Goal: Information Seeking & Learning: Check status

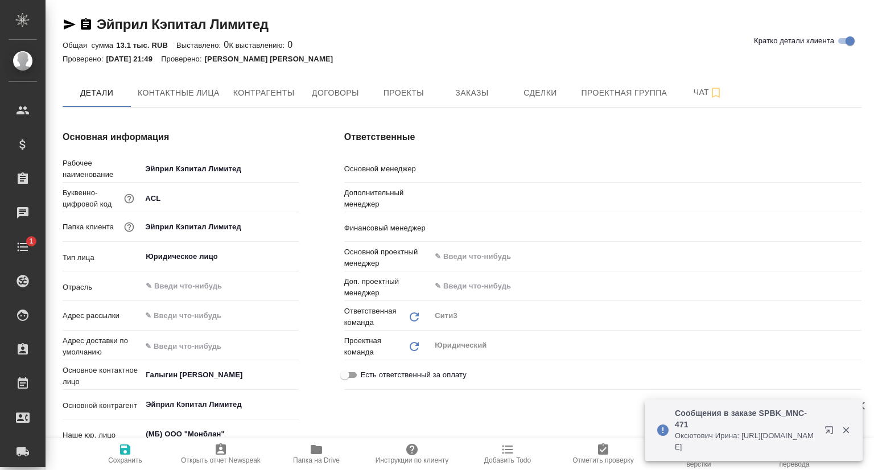
type textarea "x"
type input "[PERSON_NAME] [PERSON_NAME]"
type input "[PERSON_NAME]"
type input "[PERSON_NAME] Юлия"
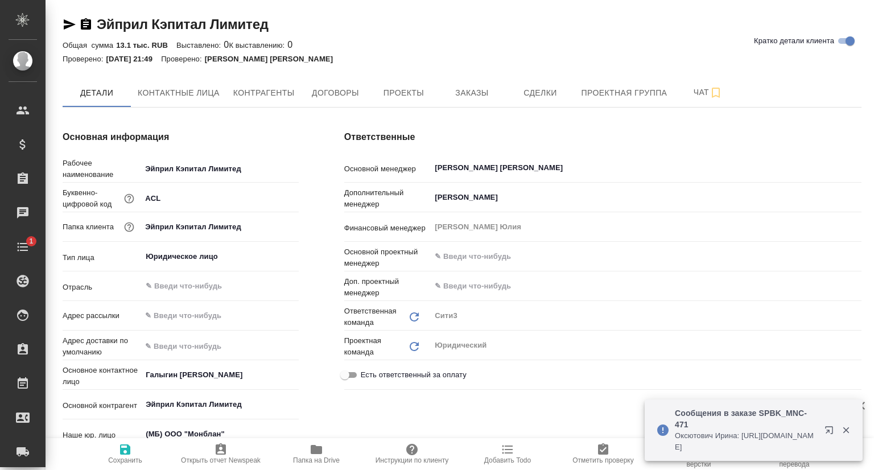
type textarea "x"
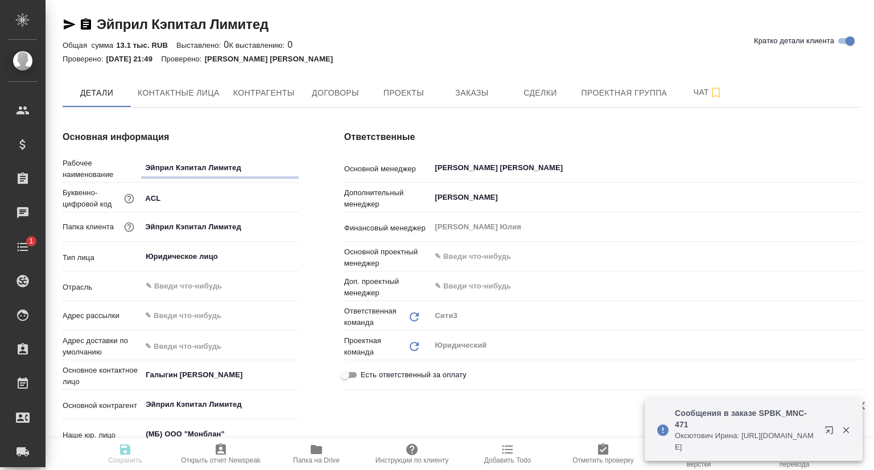
type textarea "x"
click at [379, 84] on button "Проекты" at bounding box center [403, 93] width 68 height 28
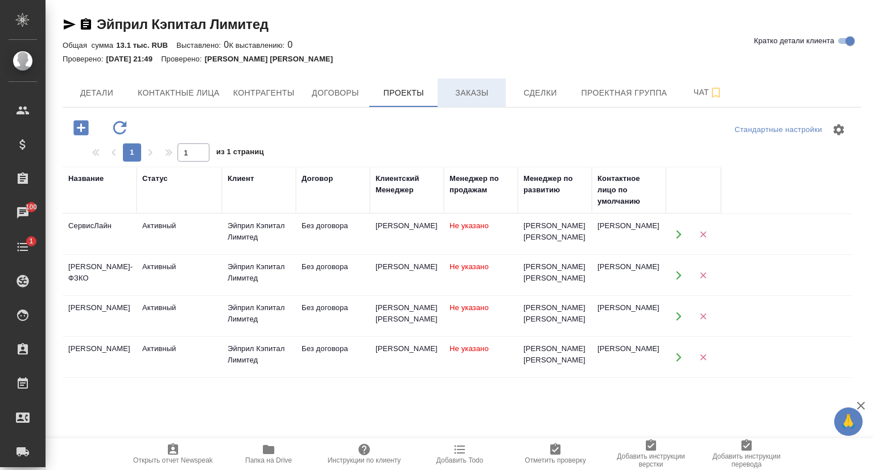
click at [455, 95] on span "Заказы" at bounding box center [471, 93] width 55 height 14
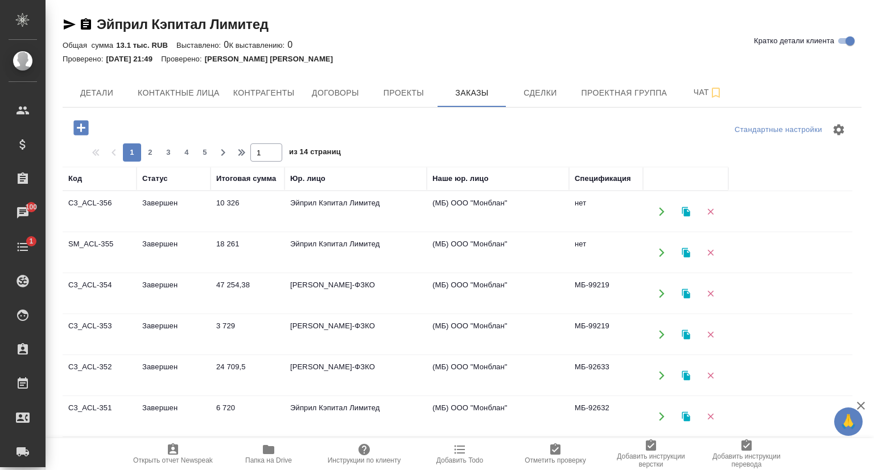
click at [160, 206] on td "Завершен" at bounding box center [174, 212] width 74 height 40
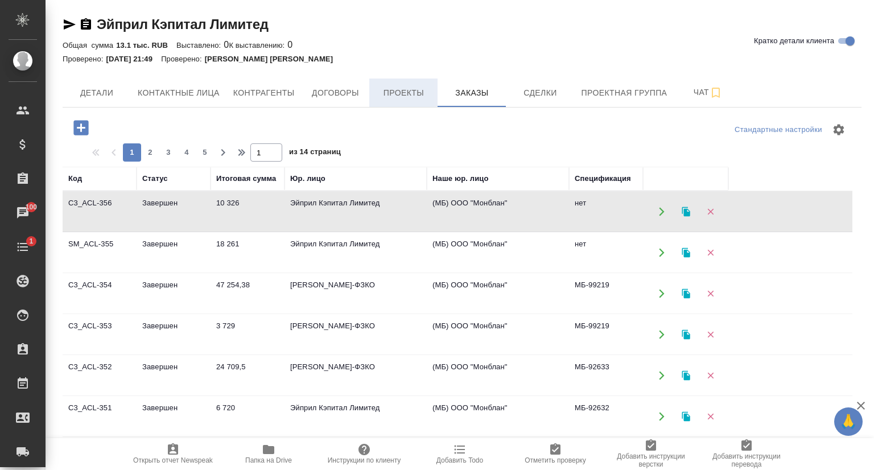
click at [410, 96] on span "Проекты" at bounding box center [403, 93] width 55 height 14
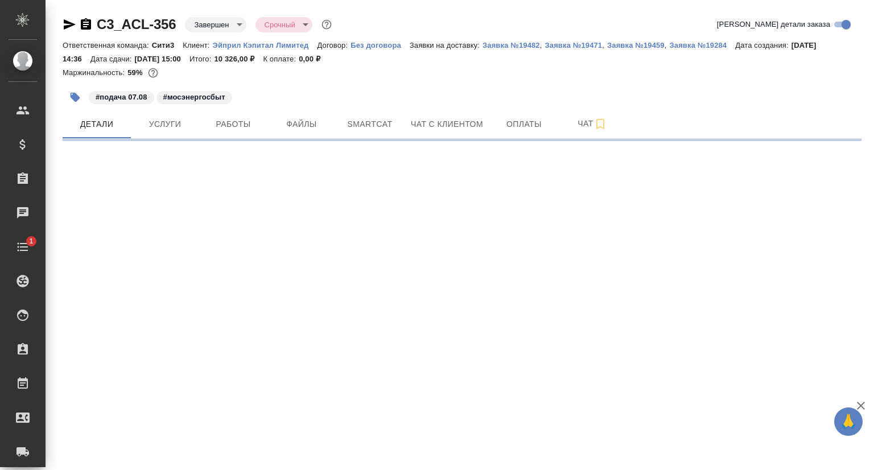
select select "RU"
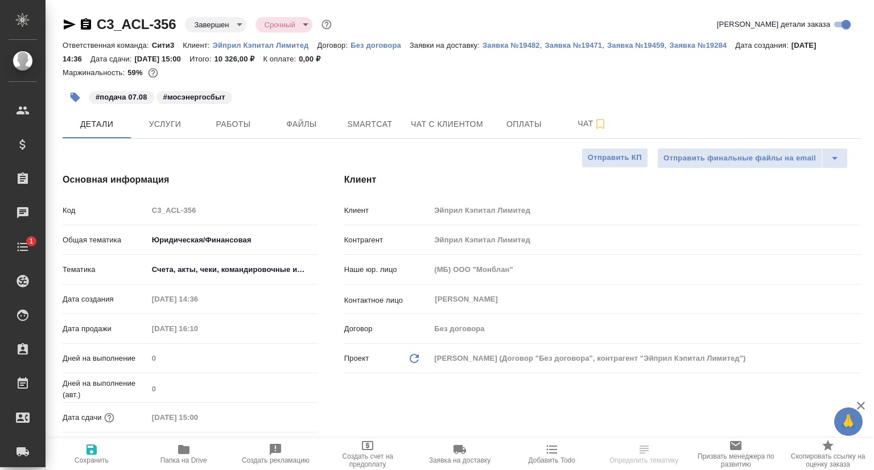
type textarea "x"
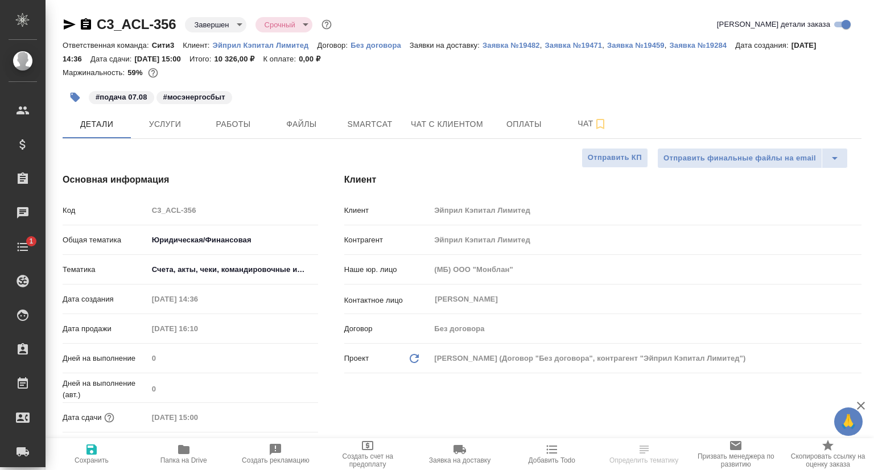
type textarea "x"
type input "Газизов Ринат"
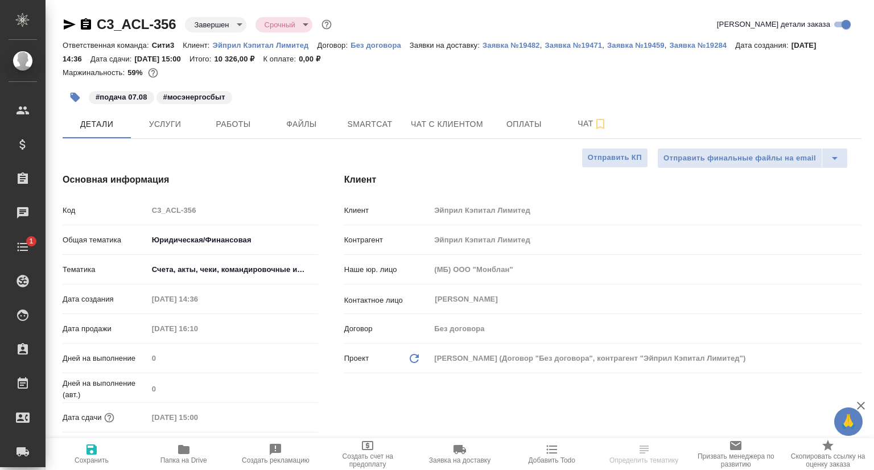
type input "Веселова Юлия"
type input "[PERSON_NAME]"
type textarea "x"
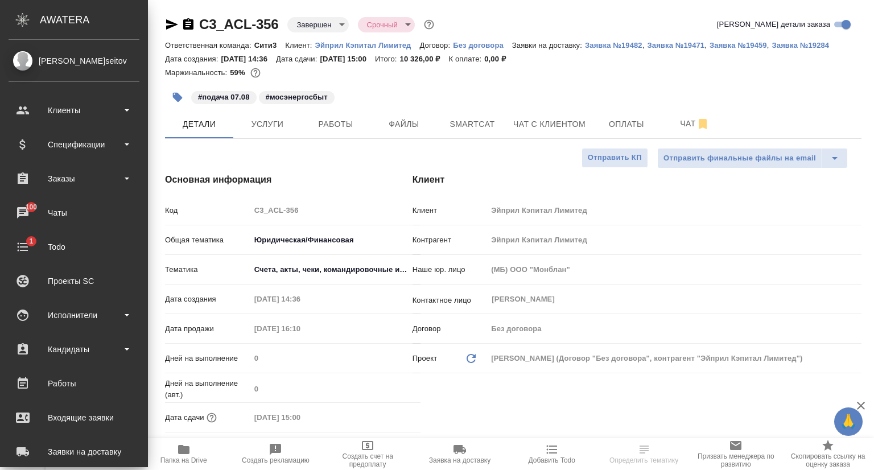
type textarea "x"
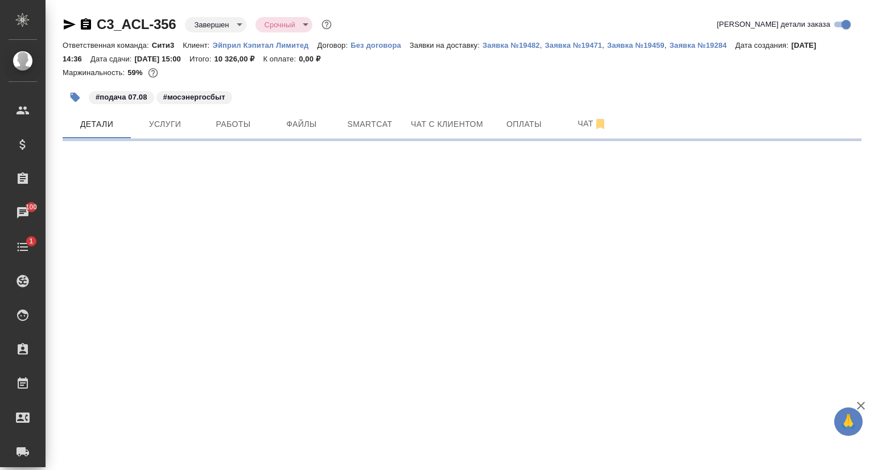
select select "RU"
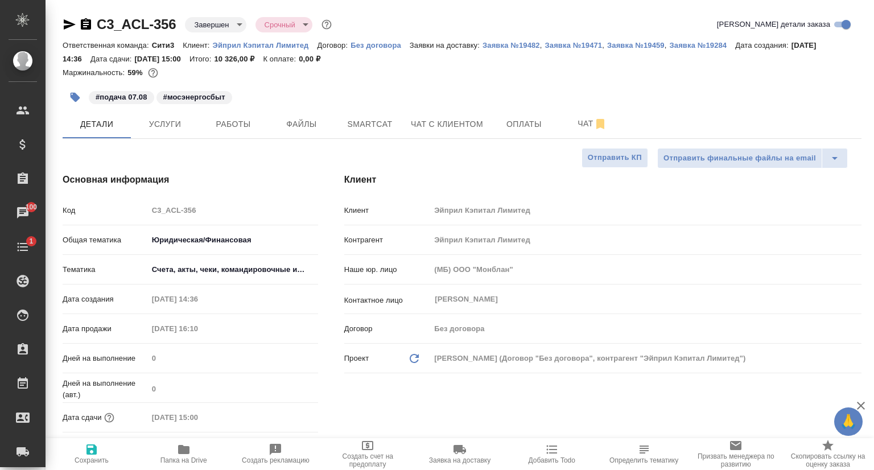
type textarea "x"
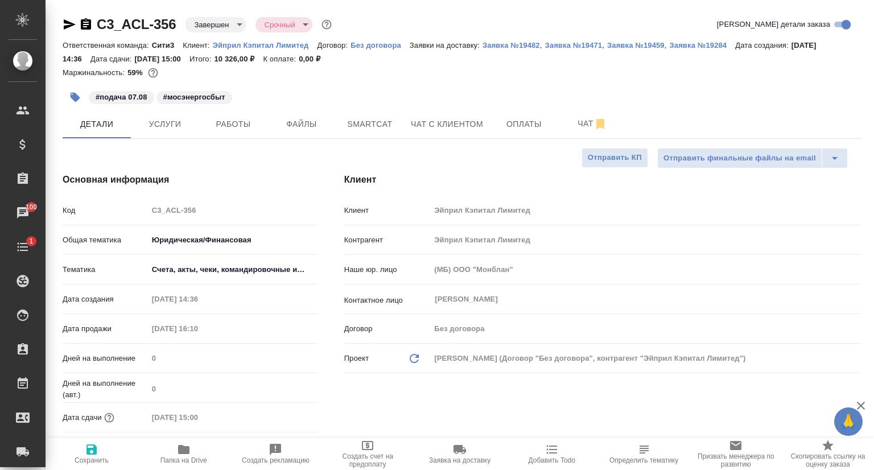
type textarea "x"
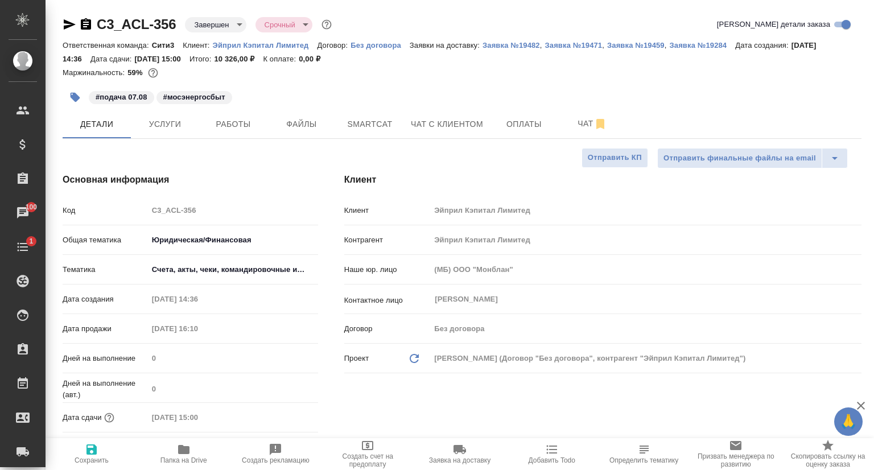
type textarea "x"
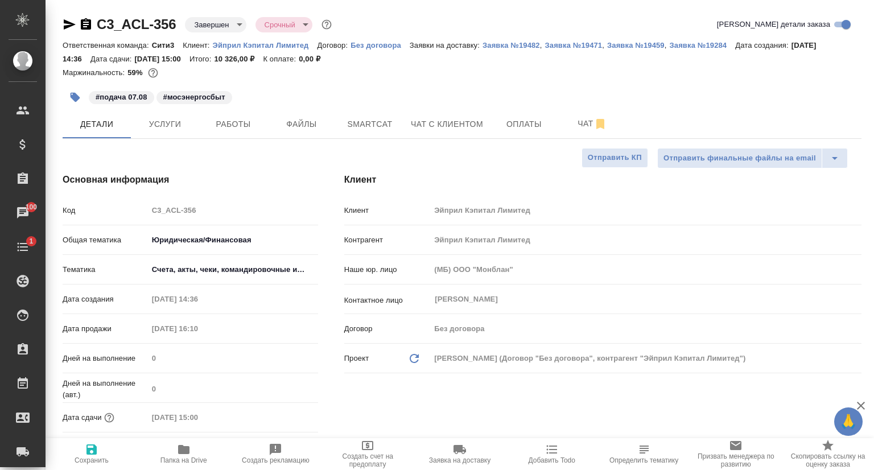
click at [237, 47] on p "Эйприл Кэпитал Лимитед" at bounding box center [265, 45] width 105 height 9
type textarea "x"
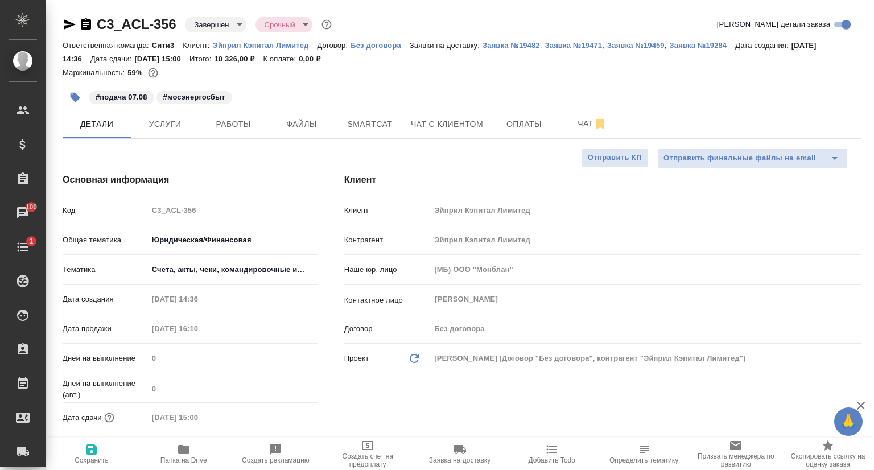
type textarea "x"
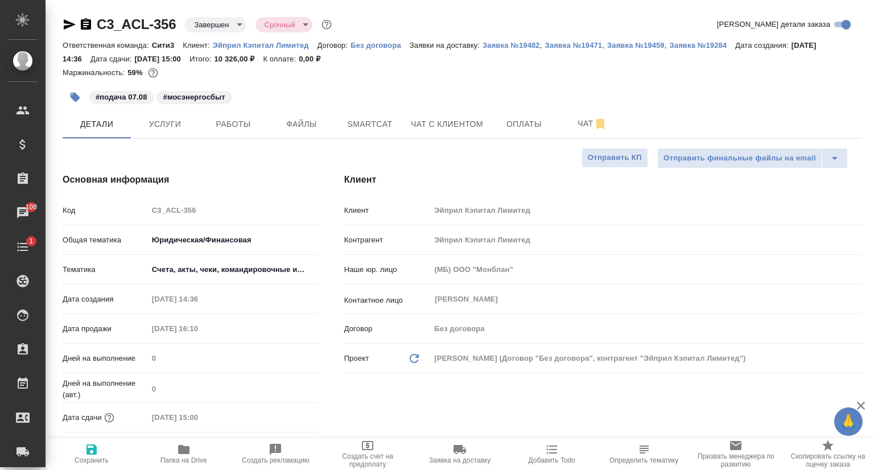
type textarea "x"
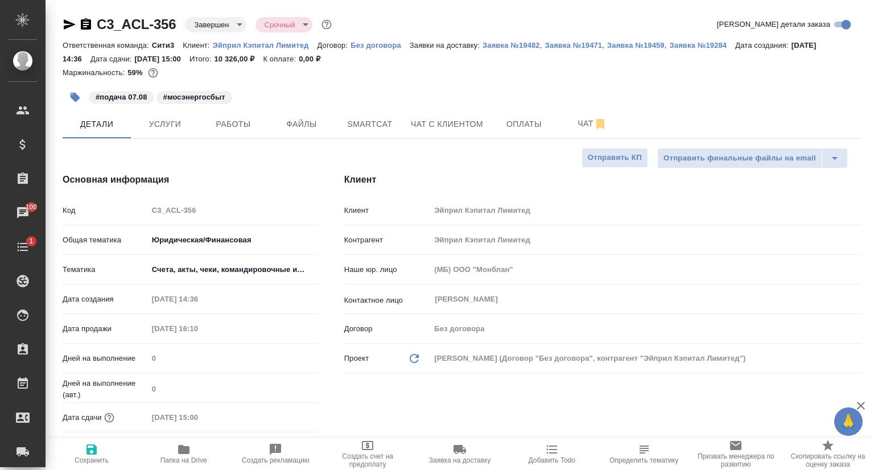
type textarea "x"
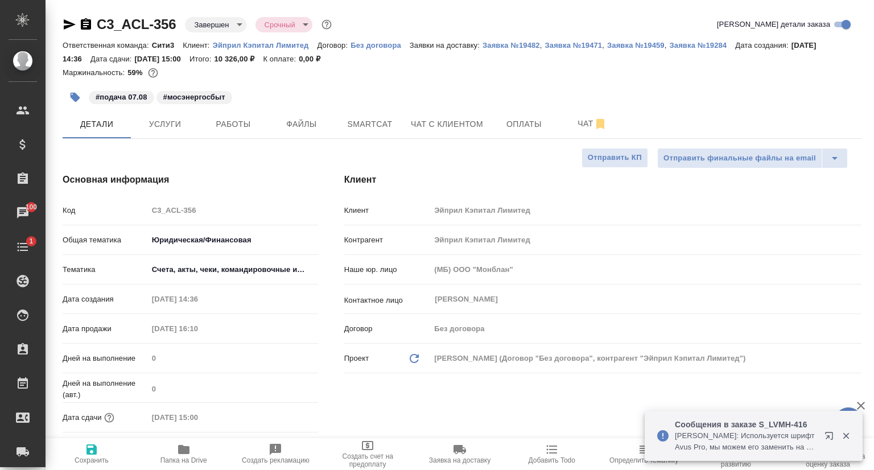
type textarea "x"
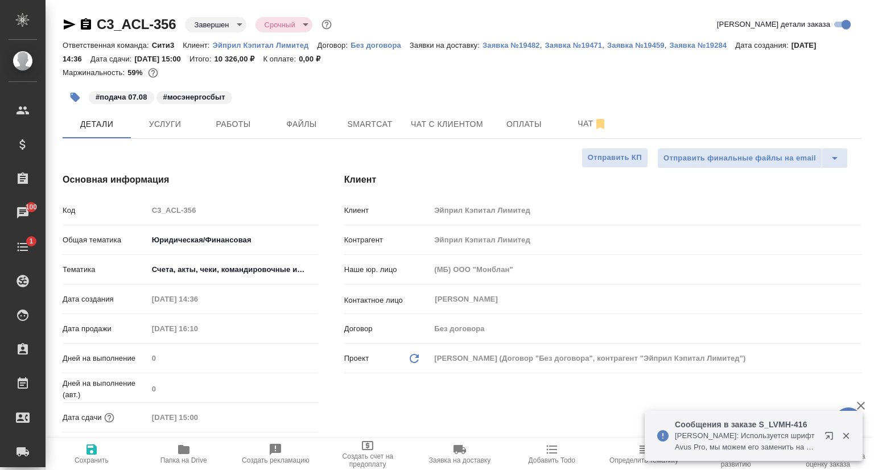
type textarea "x"
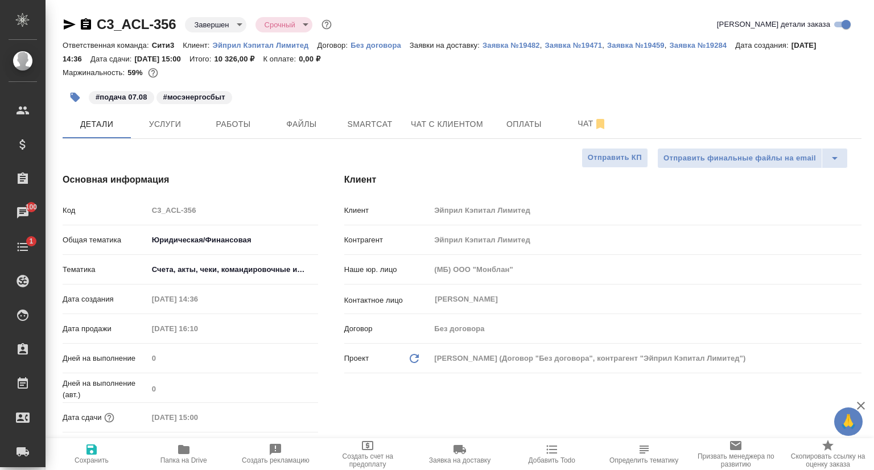
type textarea "x"
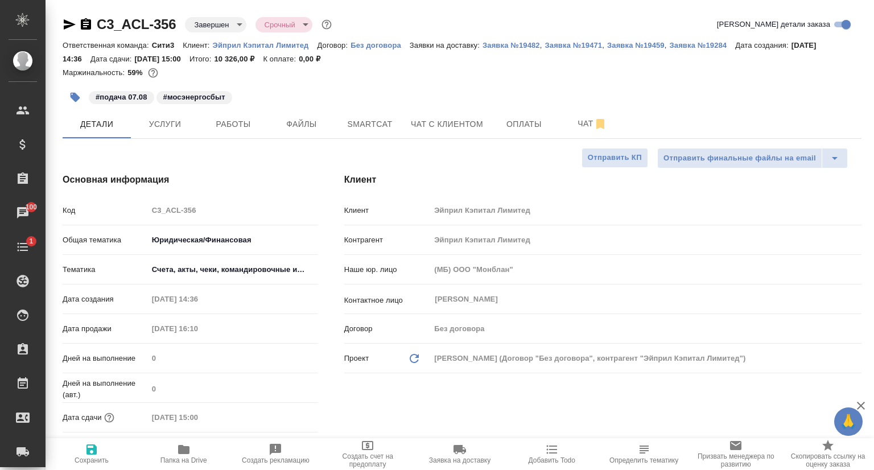
type textarea "x"
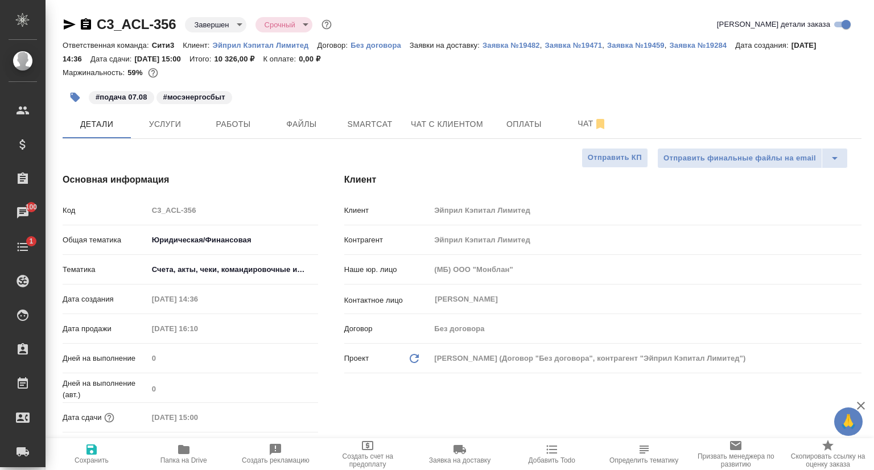
type textarea "x"
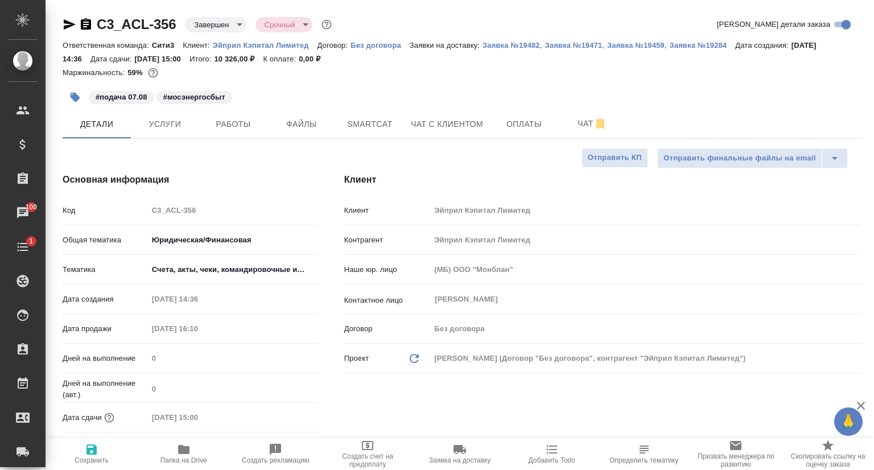
type textarea "x"
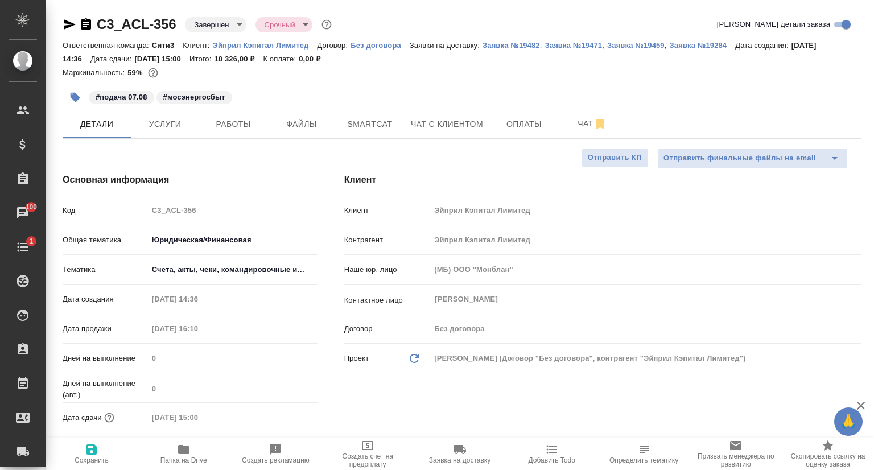
type textarea "x"
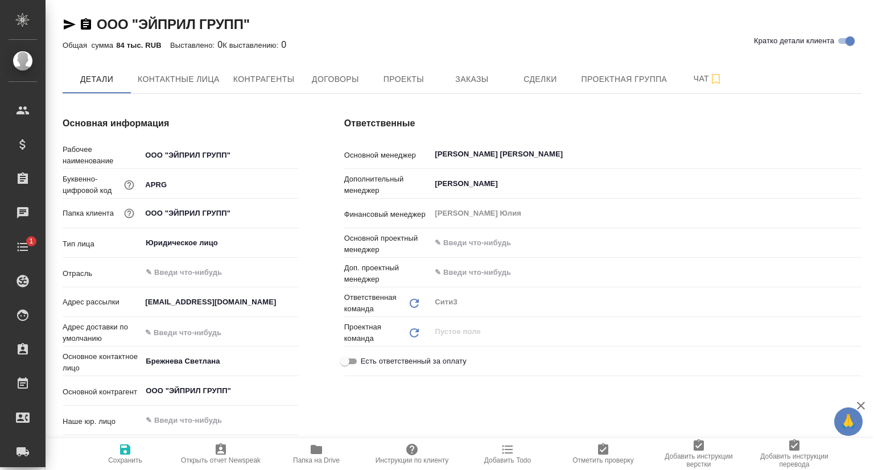
type textarea "x"
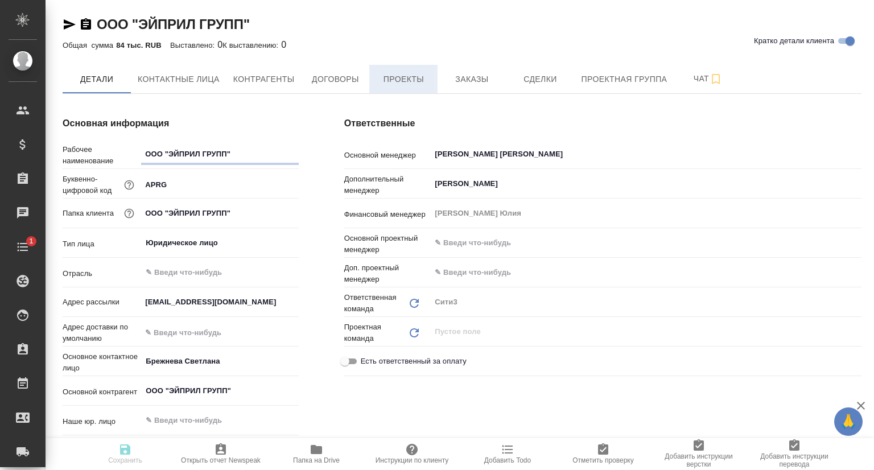
type textarea "x"
click at [407, 79] on span "Проекты" at bounding box center [403, 79] width 55 height 14
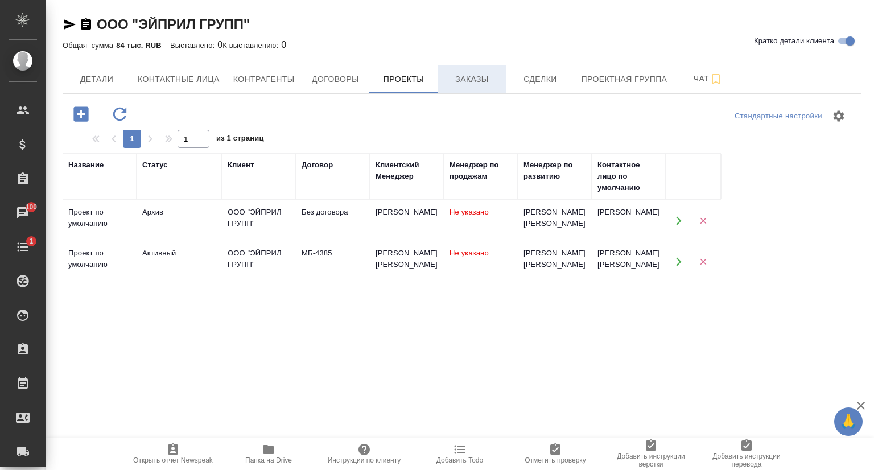
click at [469, 77] on span "Заказы" at bounding box center [471, 79] width 55 height 14
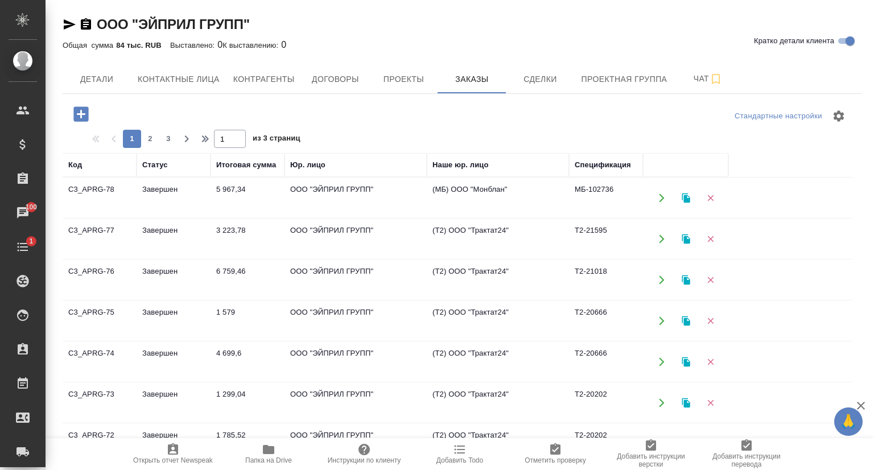
click at [158, 188] on td "Завершен" at bounding box center [174, 198] width 74 height 40
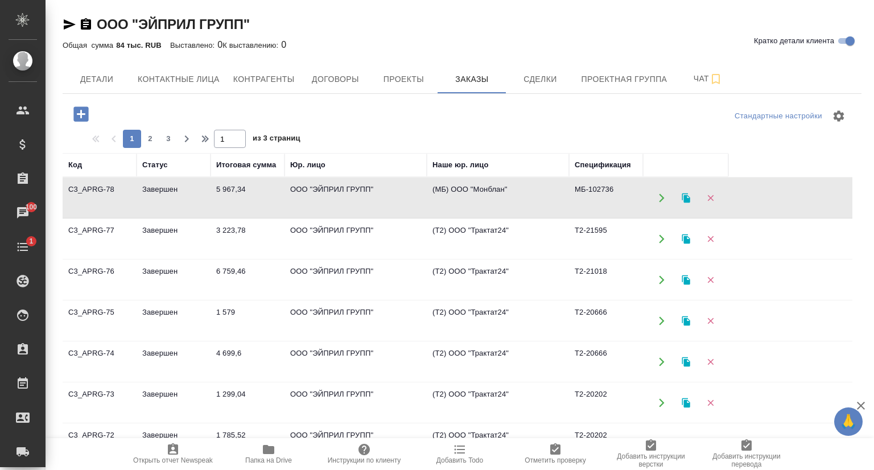
click at [158, 188] on td "Завершен" at bounding box center [174, 198] width 74 height 40
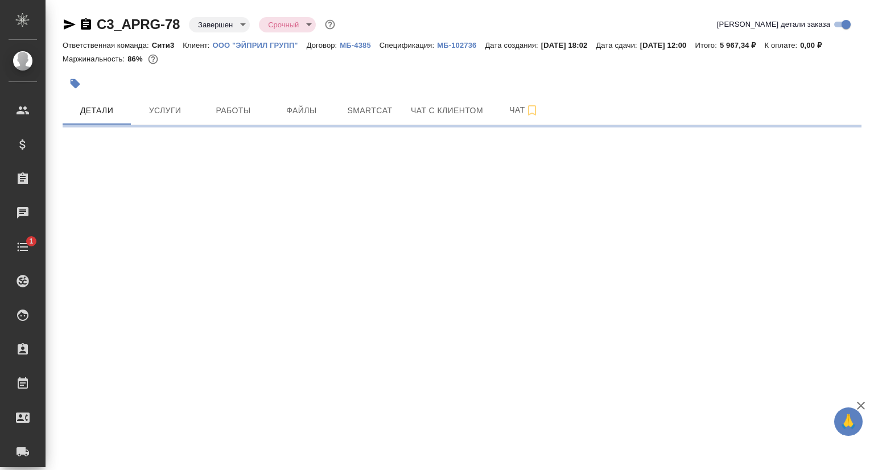
select select "RU"
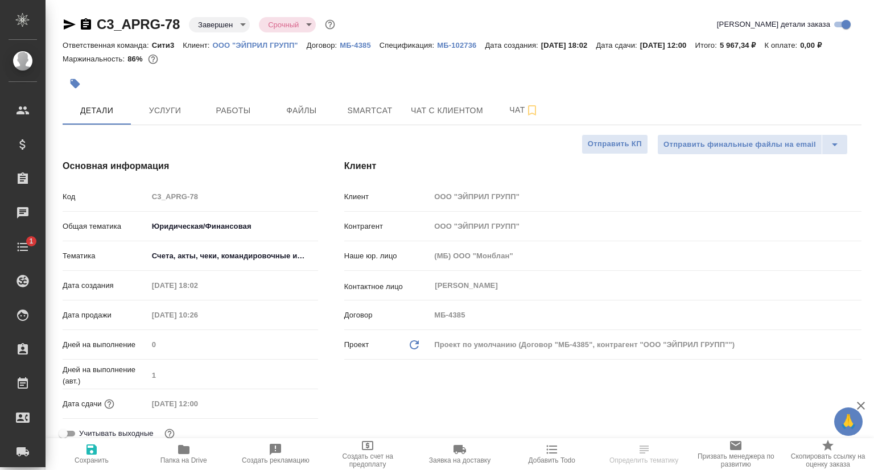
type textarea "x"
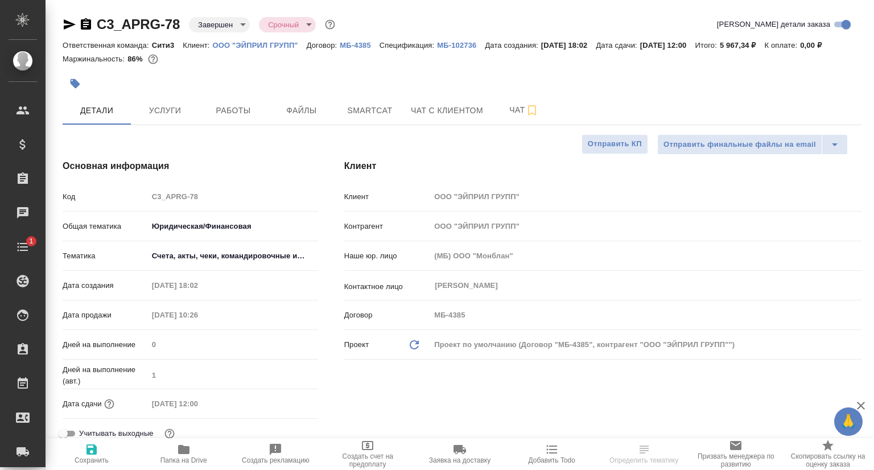
type textarea "x"
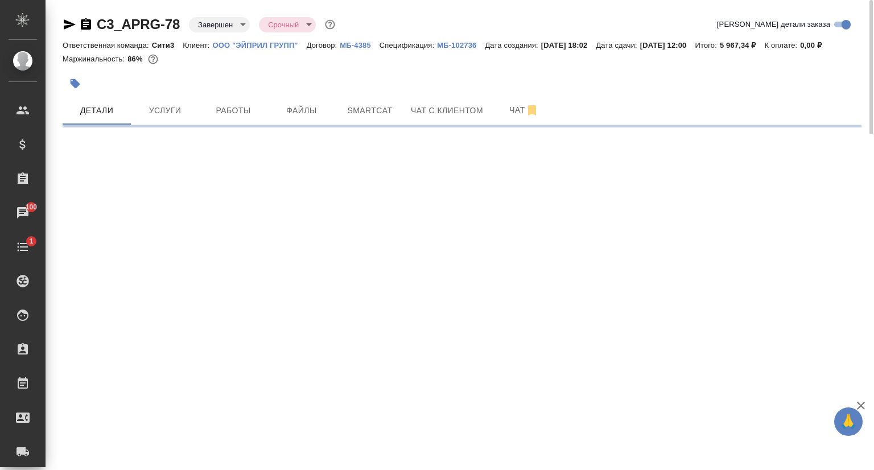
select select "RU"
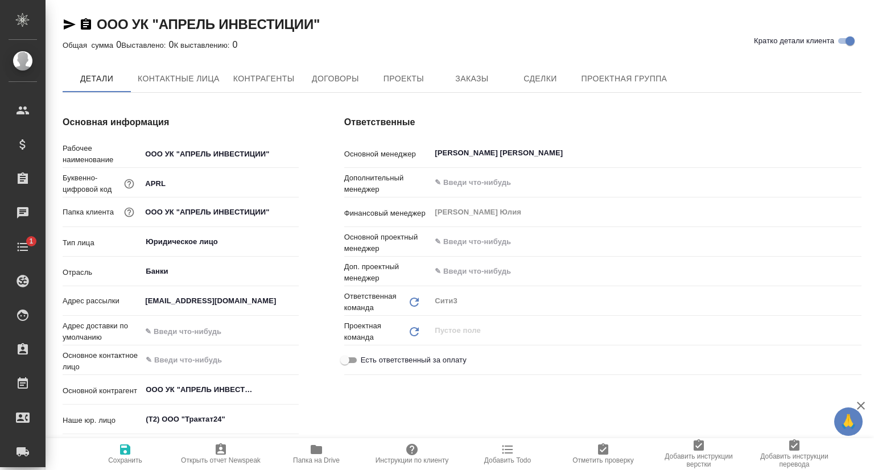
type textarea "x"
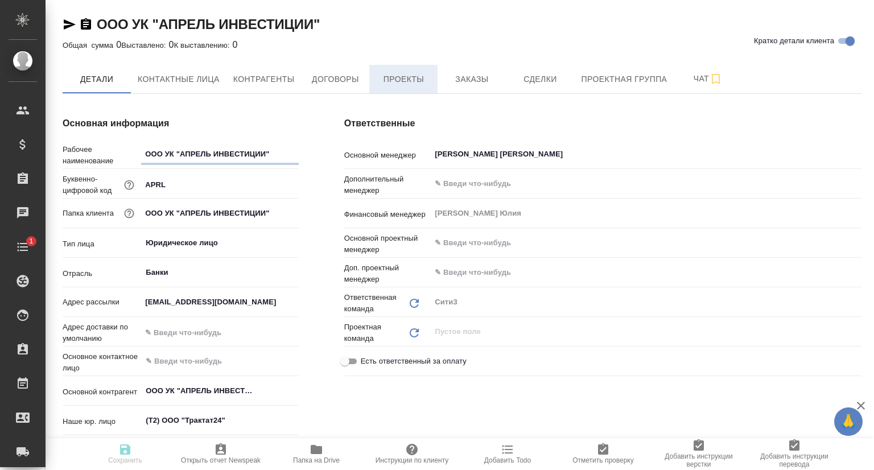
type textarea "x"
click at [393, 80] on span "Проекты" at bounding box center [403, 79] width 55 height 14
type textarea "x"
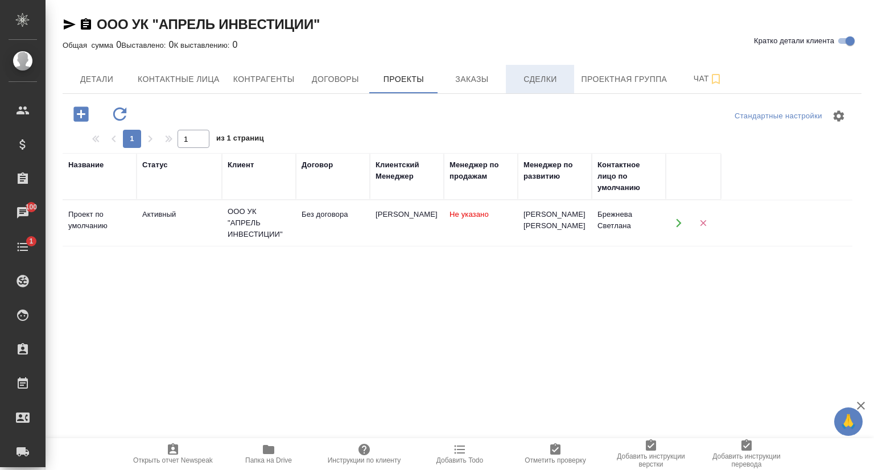
click at [534, 75] on span "Сделки" at bounding box center [540, 79] width 55 height 14
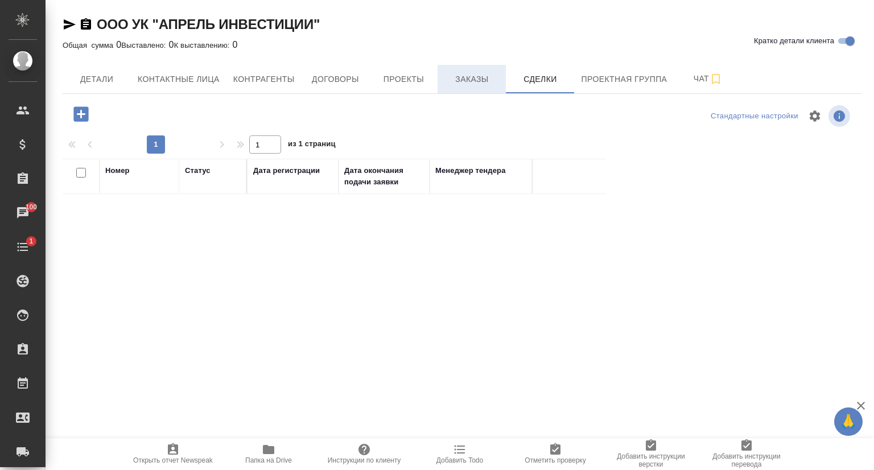
click at [479, 89] on button "Заказы" at bounding box center [472, 79] width 68 height 28
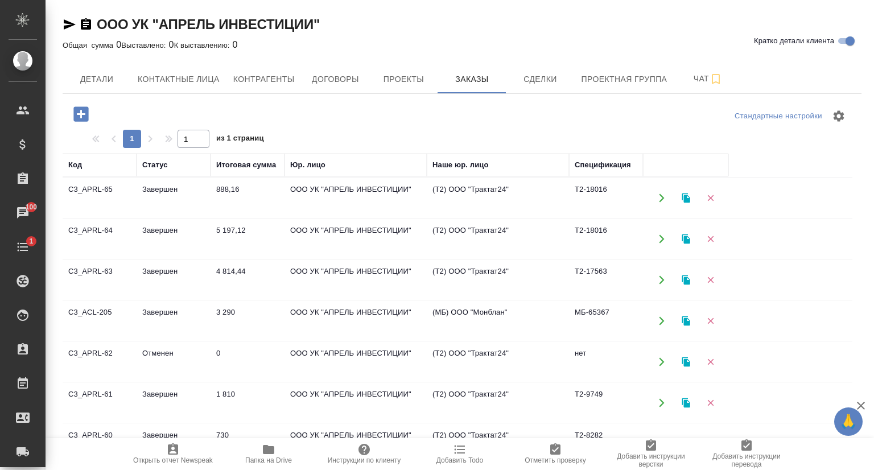
click at [103, 187] on td "C3_APRL-65" at bounding box center [100, 198] width 74 height 40
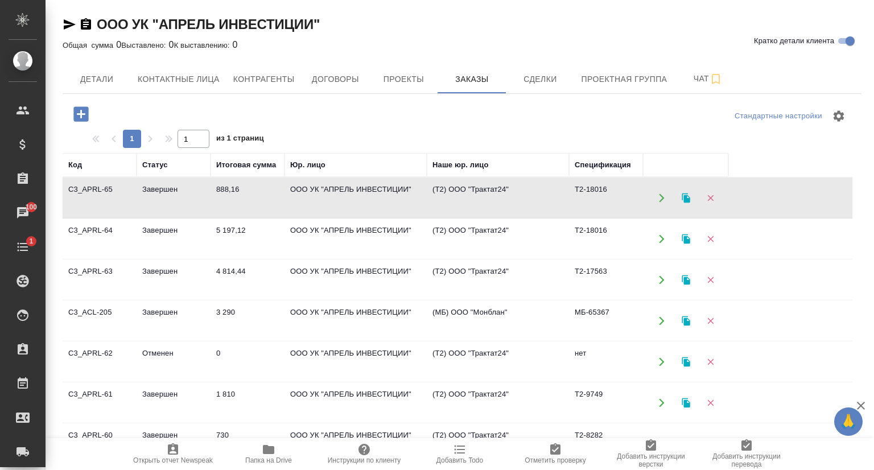
click at [112, 200] on td "C3_APRL-65" at bounding box center [100, 198] width 74 height 40
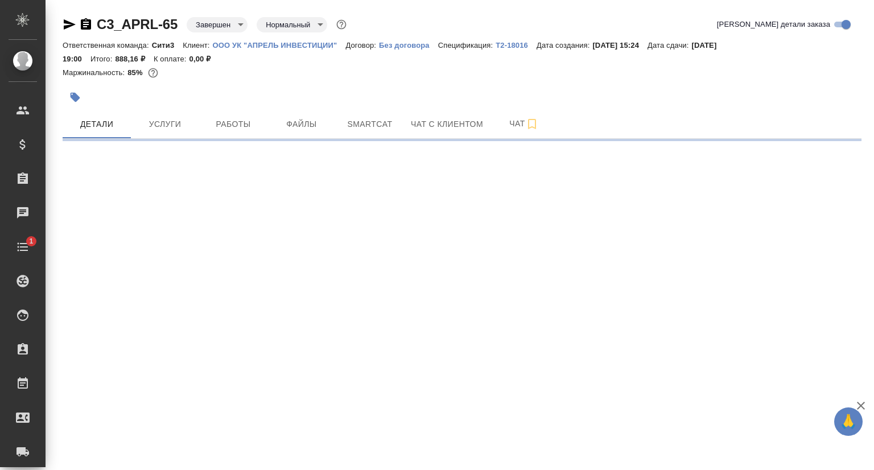
select select "RU"
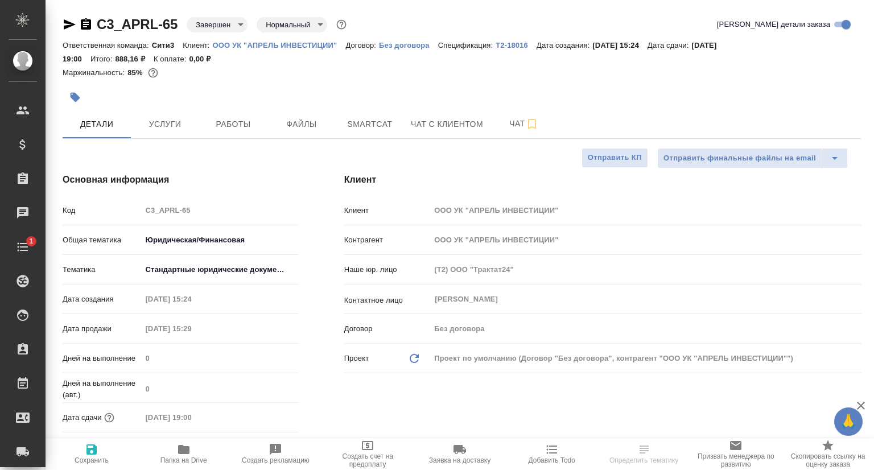
type textarea "x"
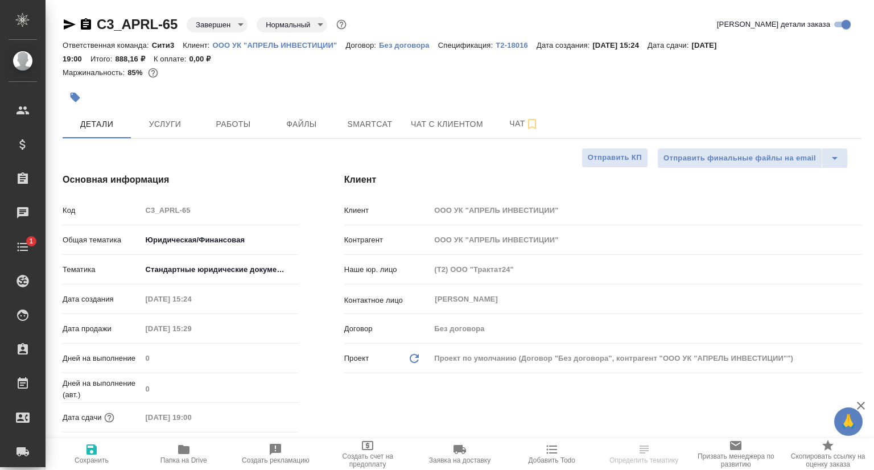
type textarea "x"
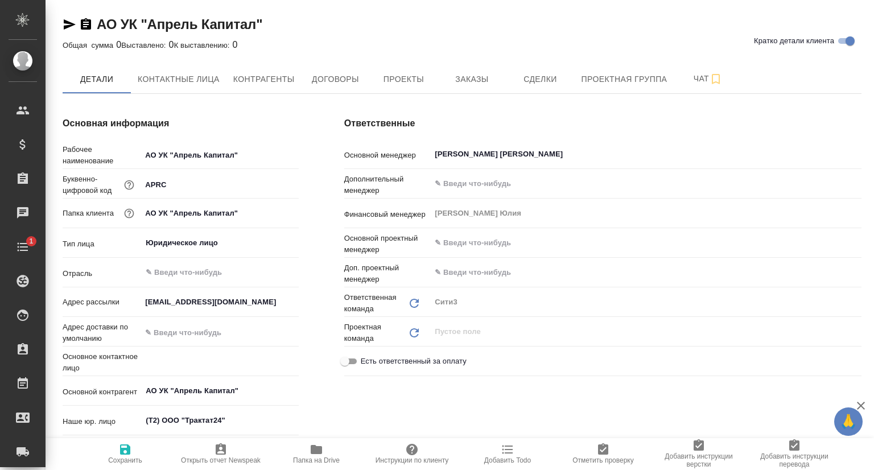
type textarea "x"
click at [464, 86] on button "Заказы" at bounding box center [472, 79] width 68 height 28
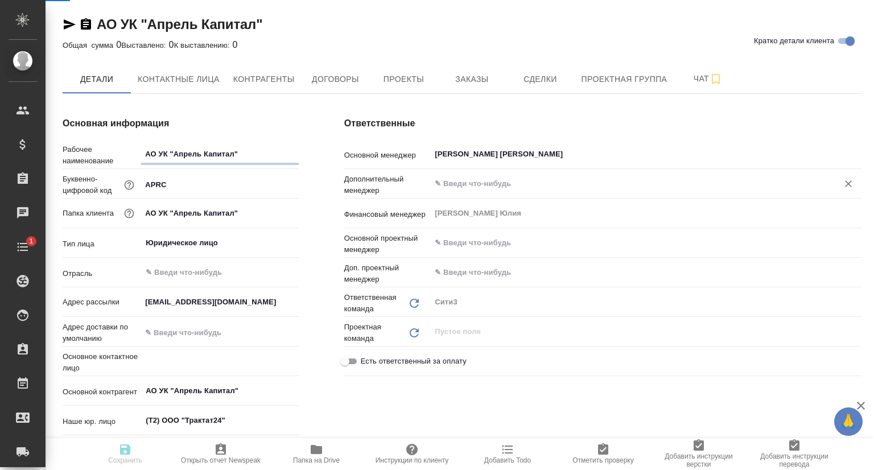
type textarea "x"
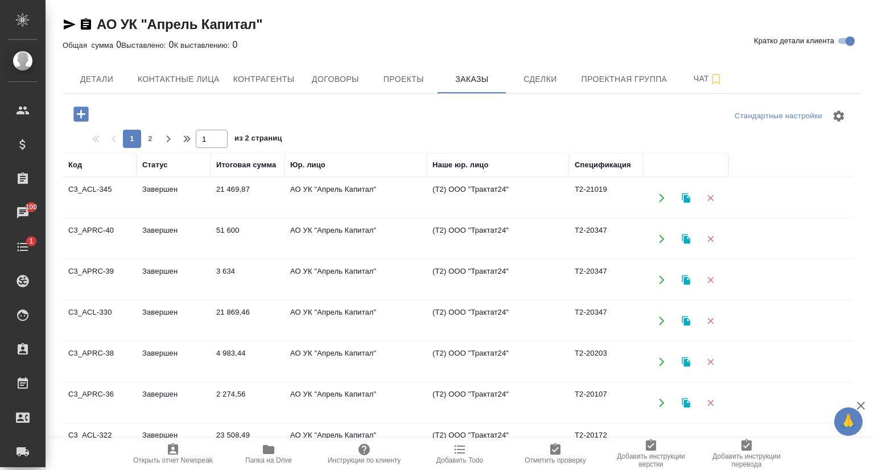
drag, startPoint x: 395, startPoint y: 88, endPoint x: 341, endPoint y: 199, distance: 122.7
click at [395, 88] on button "Проекты" at bounding box center [403, 79] width 68 height 28
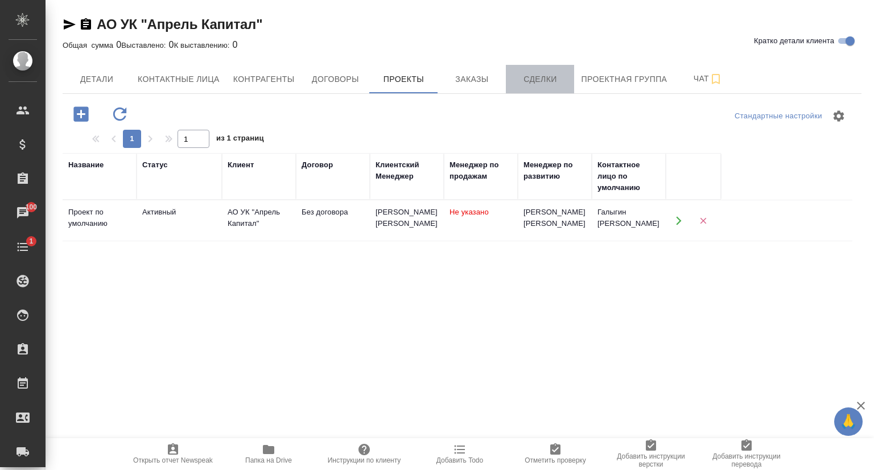
click at [533, 92] on button "Сделки" at bounding box center [540, 79] width 68 height 28
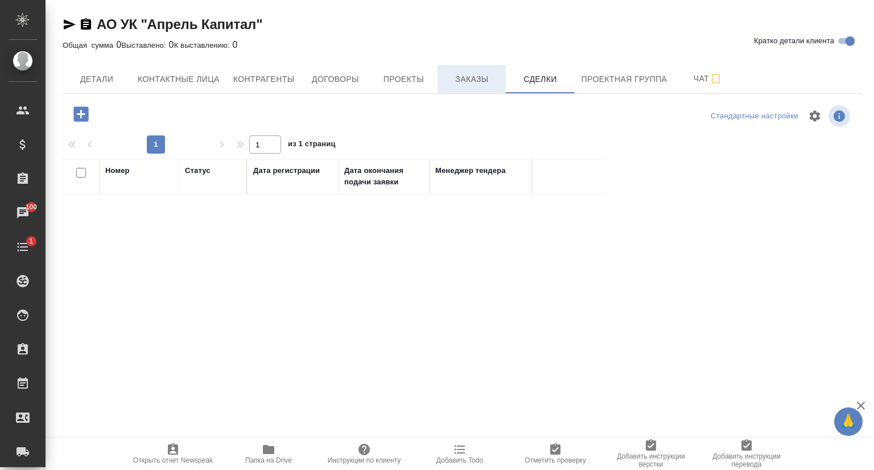
click at [455, 89] on button "Заказы" at bounding box center [472, 79] width 68 height 28
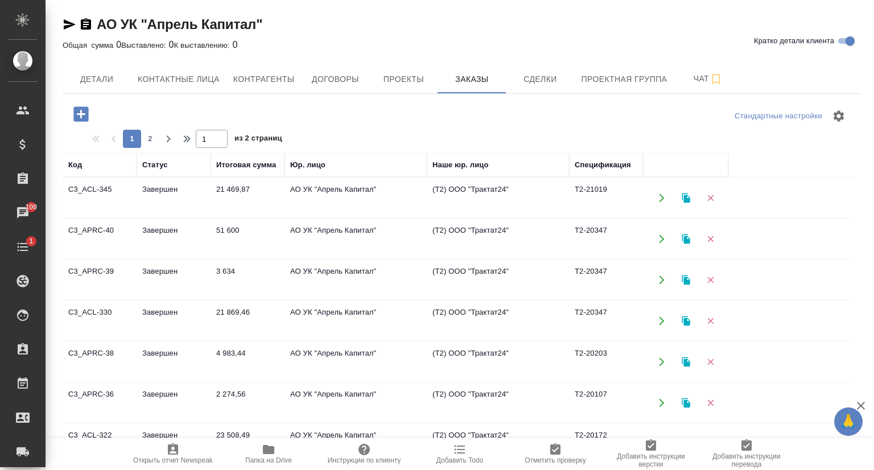
click at [112, 187] on td "C3_ACL-345" at bounding box center [100, 198] width 74 height 40
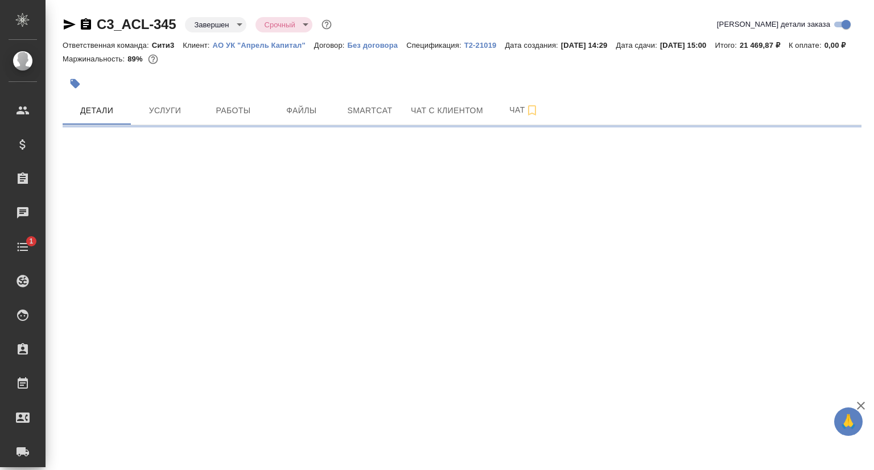
select select "RU"
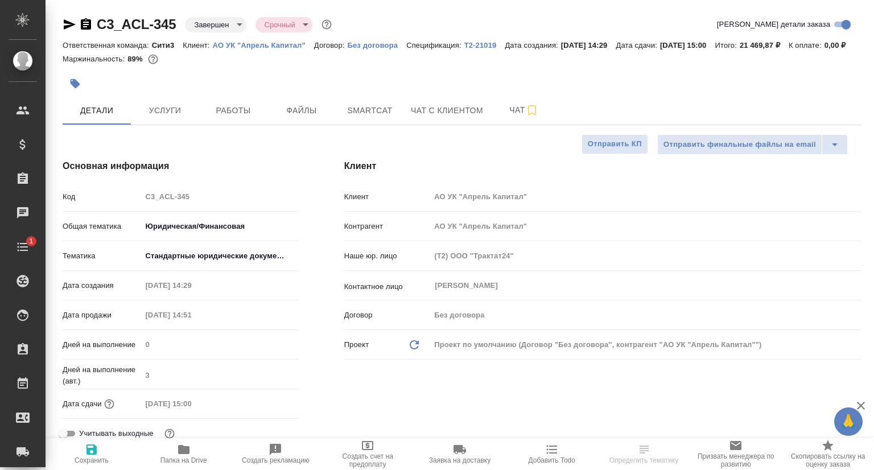
type textarea "x"
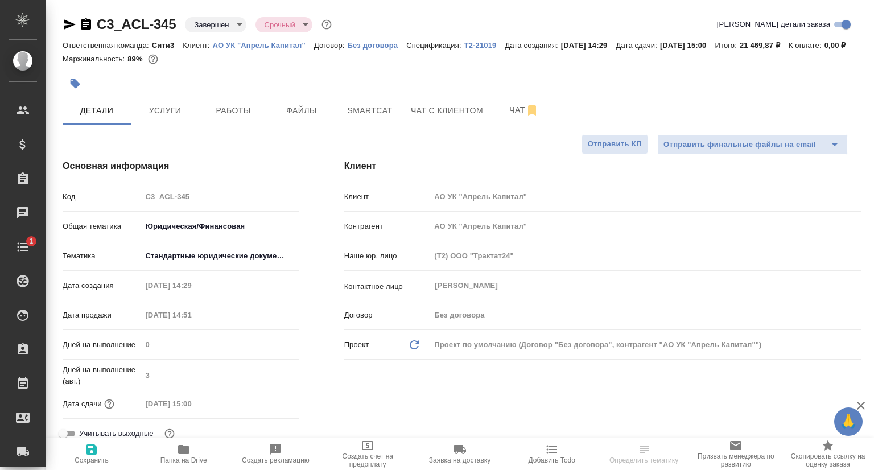
type textarea "x"
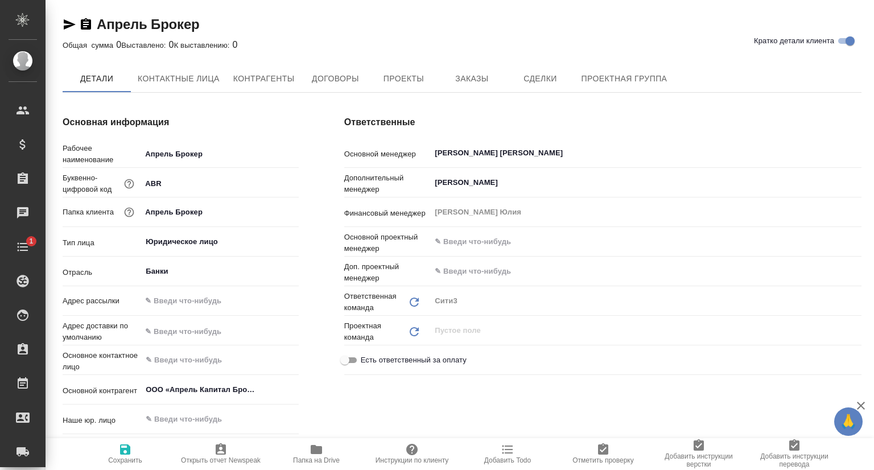
type textarea "x"
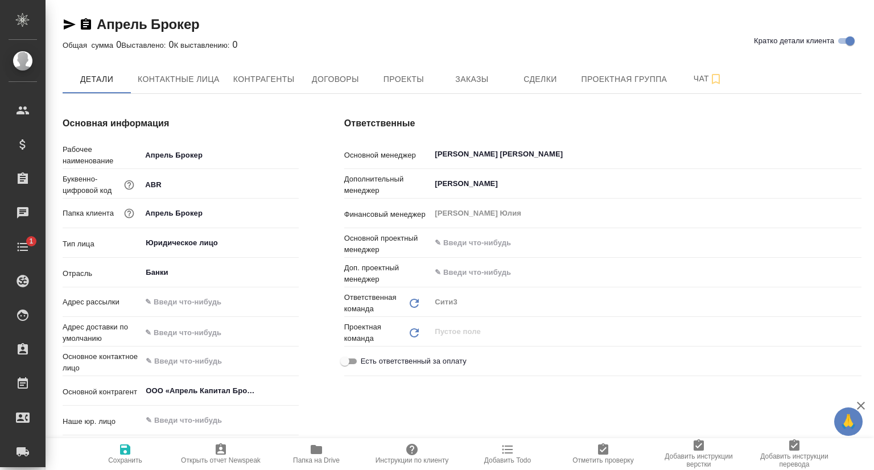
type textarea "x"
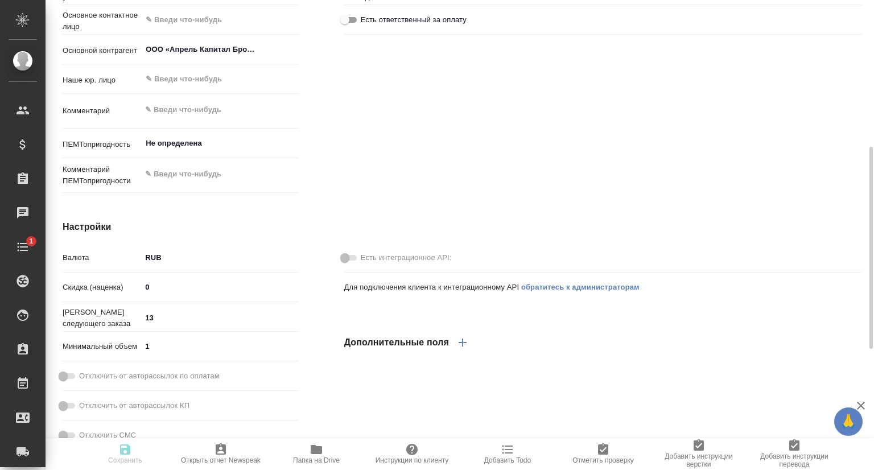
type textarea "x"
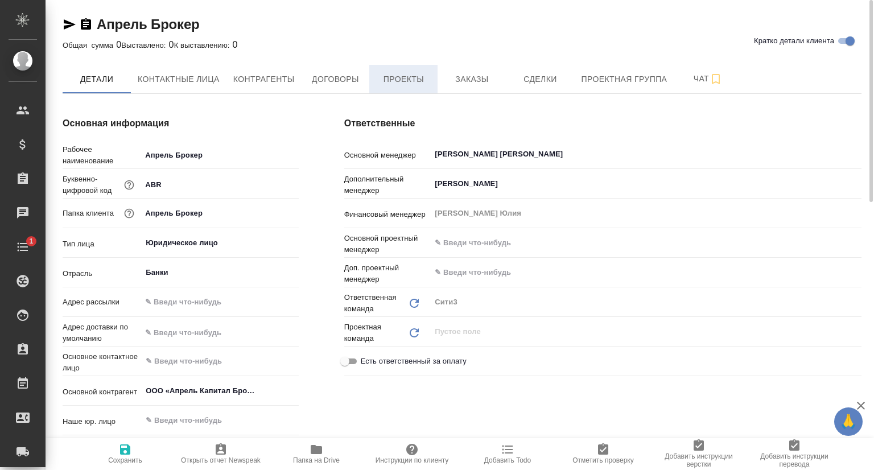
click at [410, 76] on span "Проекты" at bounding box center [403, 79] width 55 height 14
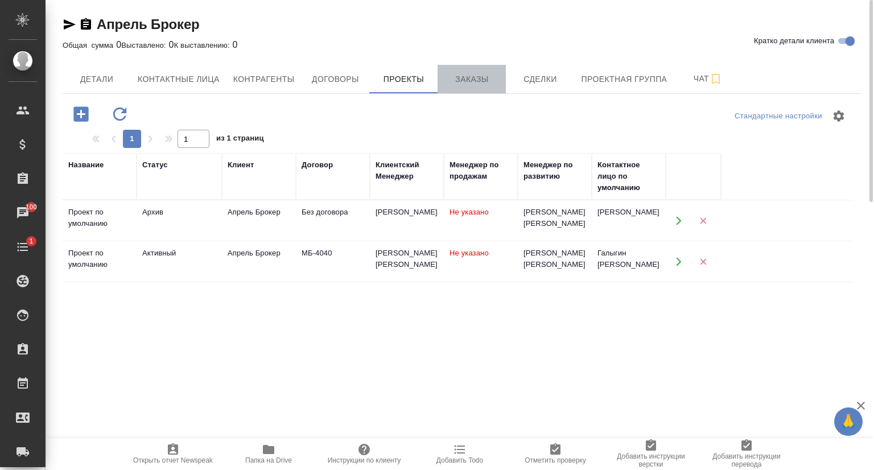
click at [469, 83] on span "Заказы" at bounding box center [471, 79] width 55 height 14
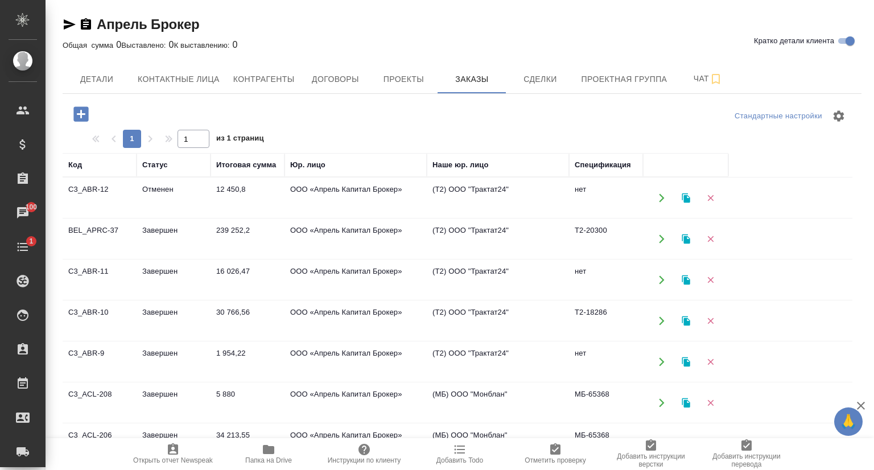
click at [108, 191] on td "C3_ABR-12" at bounding box center [100, 198] width 74 height 40
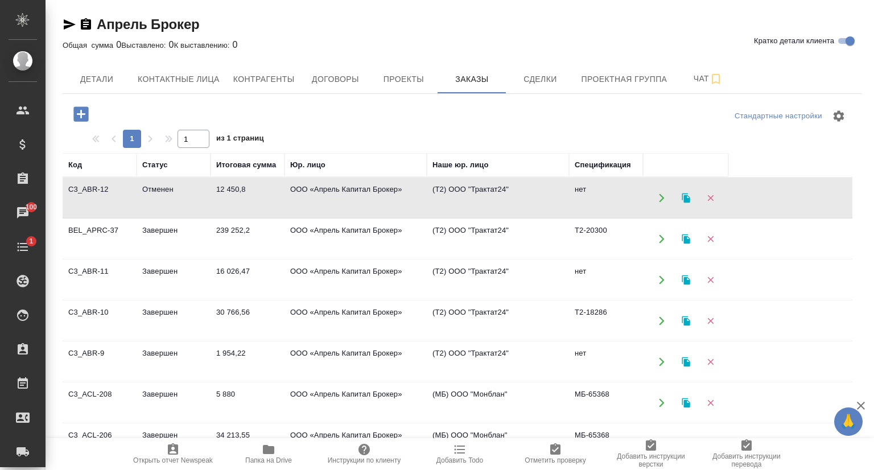
click at [108, 191] on td "C3_ABR-12" at bounding box center [100, 198] width 74 height 40
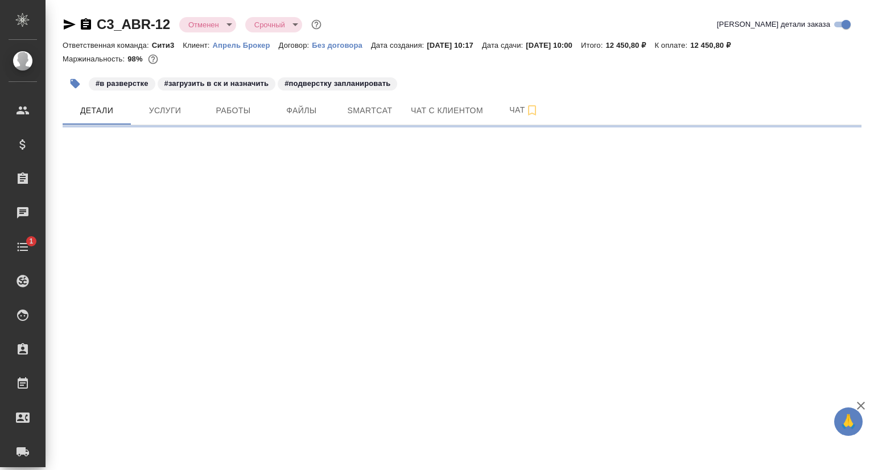
select select "RU"
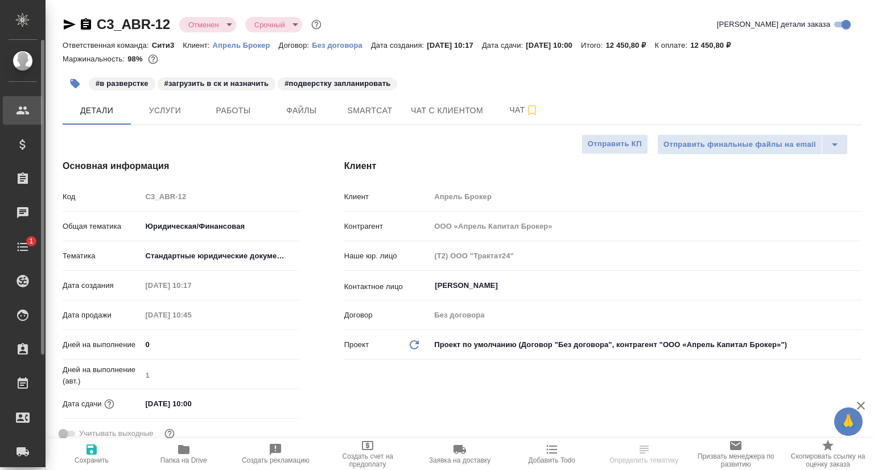
type textarea "x"
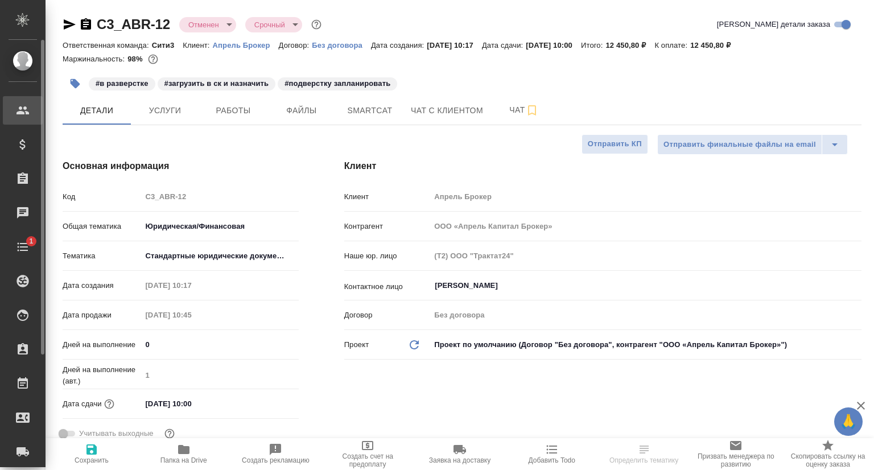
type textarea "x"
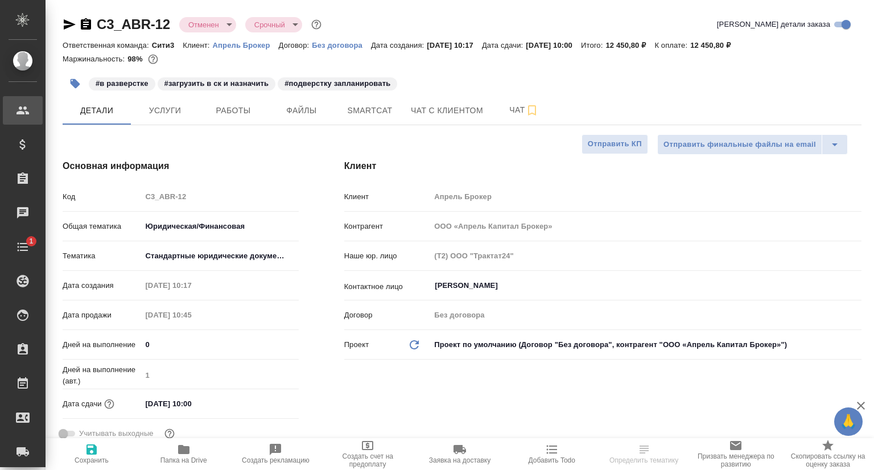
type textarea "x"
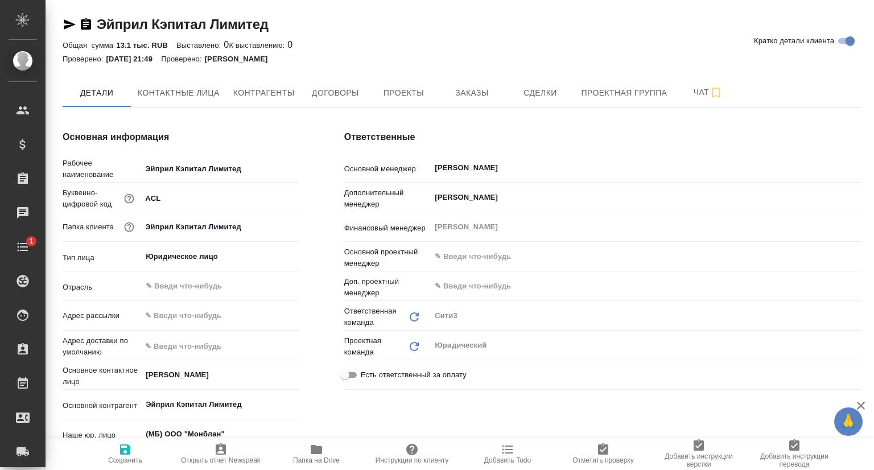
type textarea "x"
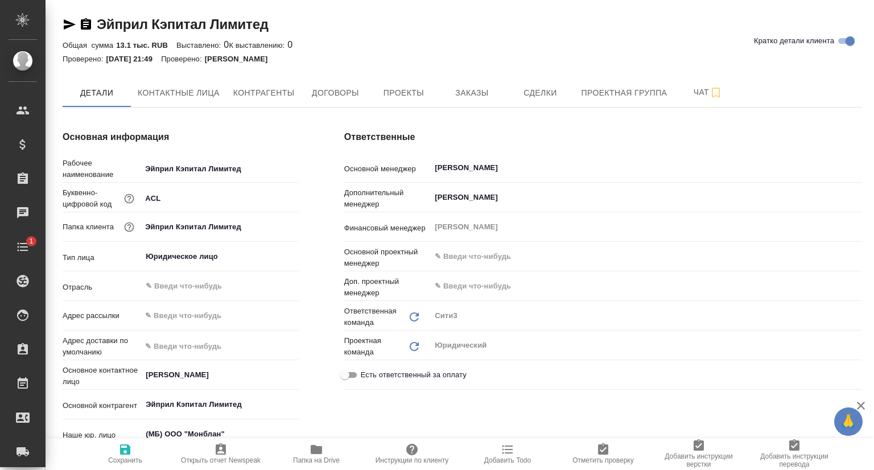
type textarea "x"
click at [66, 22] on icon "button" at bounding box center [70, 24] width 12 height 10
click at [177, 98] on span "Контактные лица" at bounding box center [179, 93] width 82 height 14
select select "RU"
